Goal: Find contact information: Find contact information

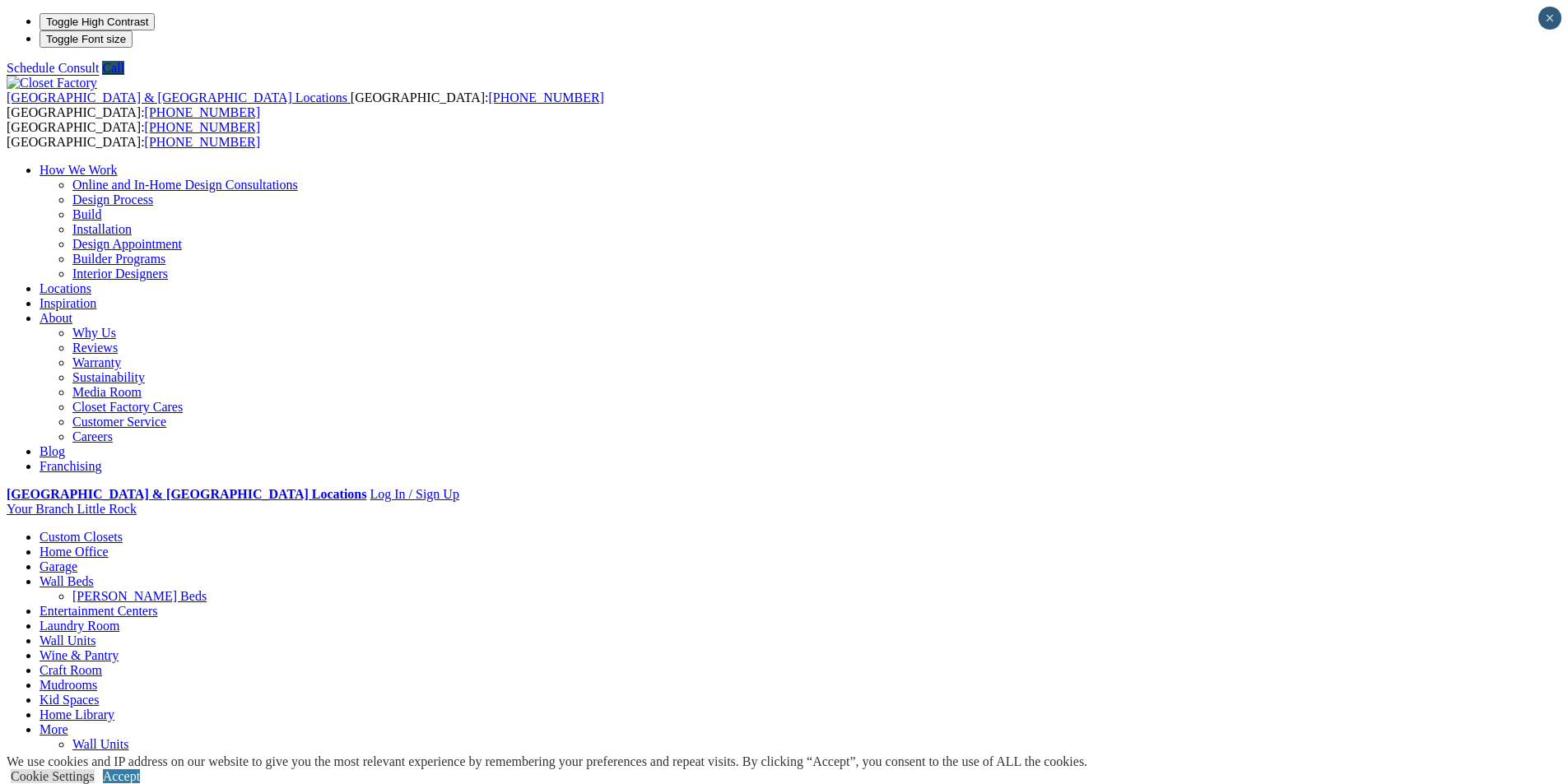
click at [92, 281] on link "Locations" at bounding box center [65, 288] width 52 height 14
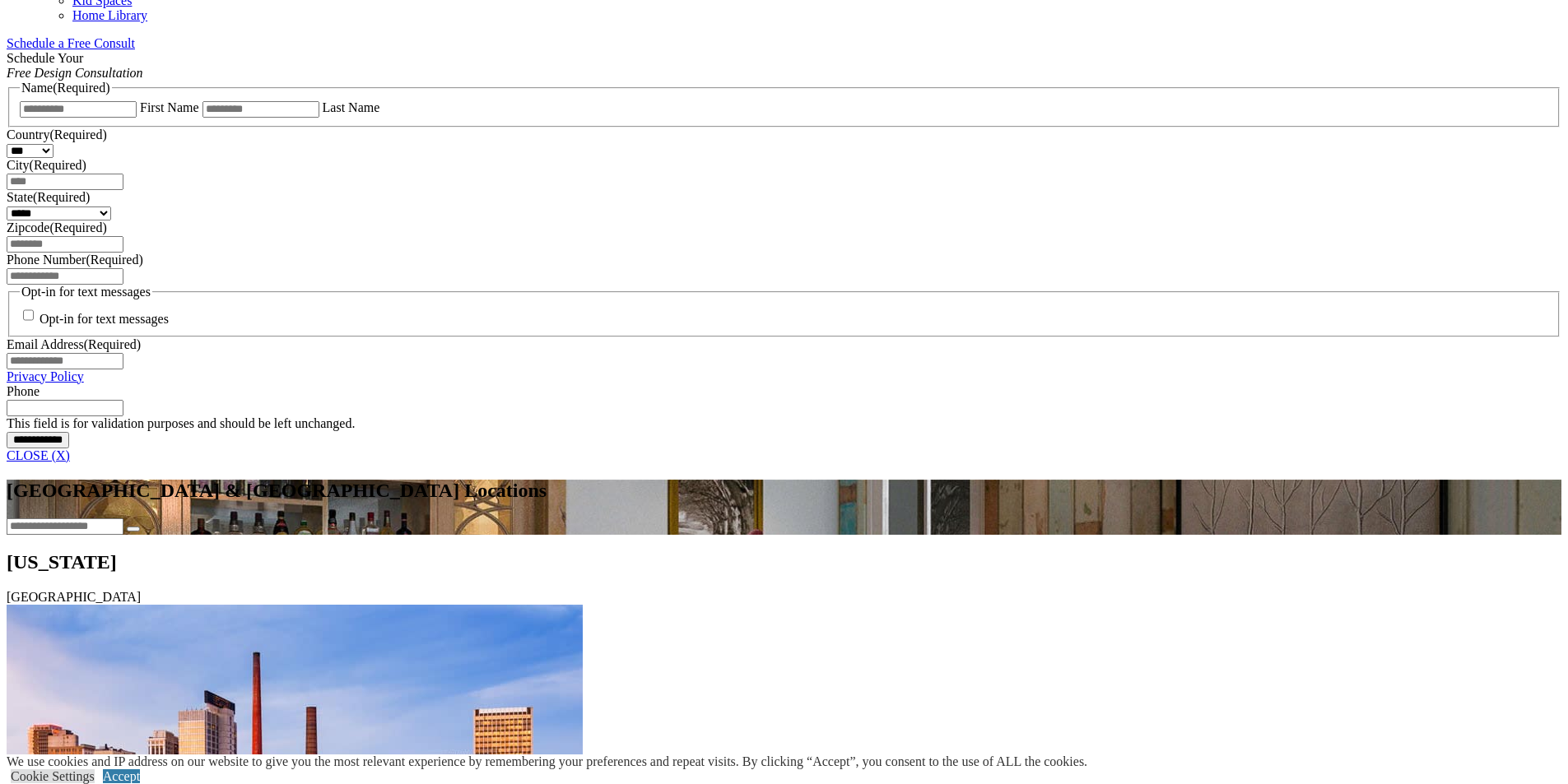
scroll to position [1153, 0]
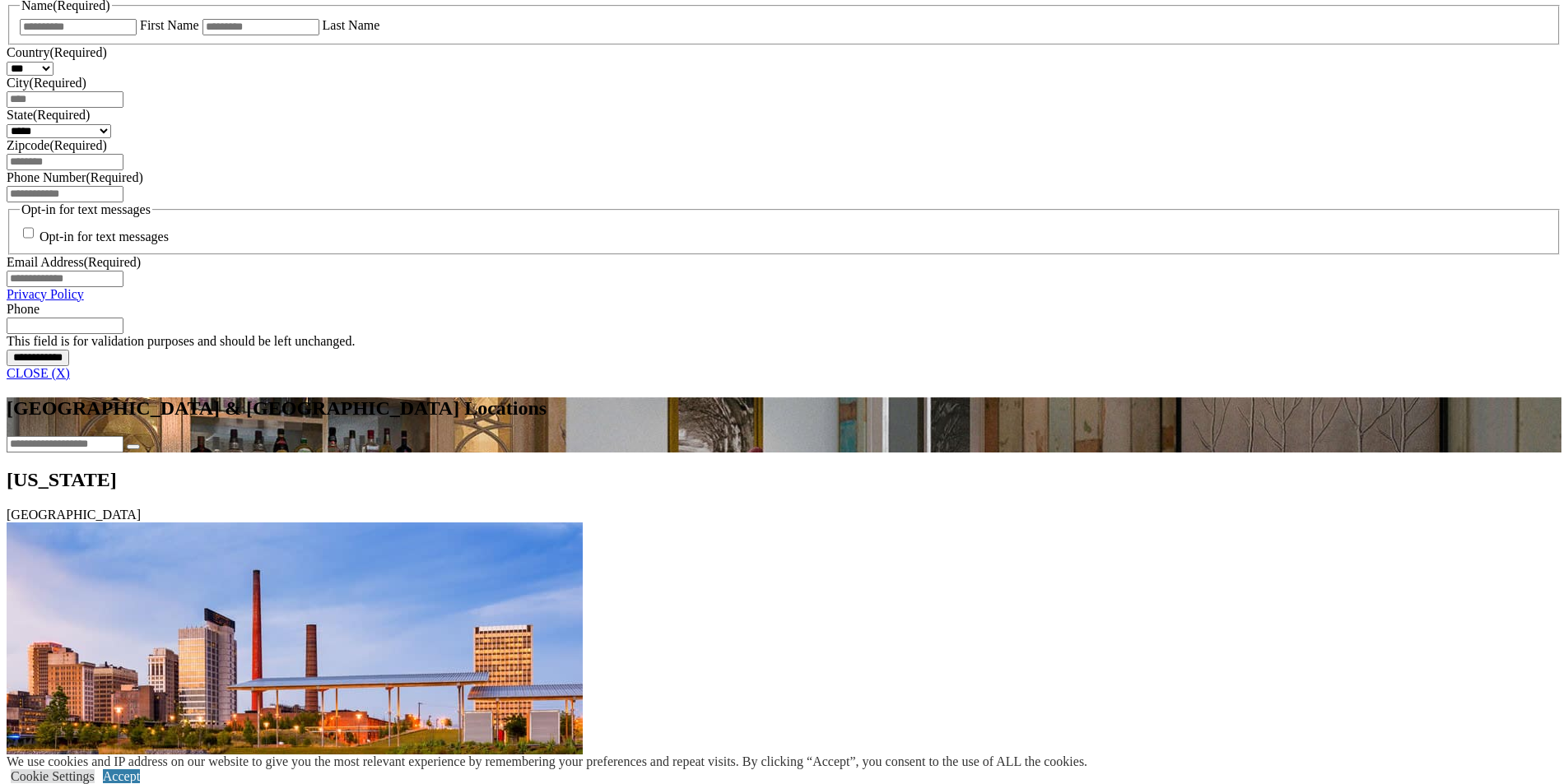
drag, startPoint x: 193, startPoint y: 444, endPoint x: 291, endPoint y: 460, distance: 99.3
copy div "[STREET_ADDRESS][PERSON_NAME]"
